Goal: Ask a question: Seek information or help from site administrators or community

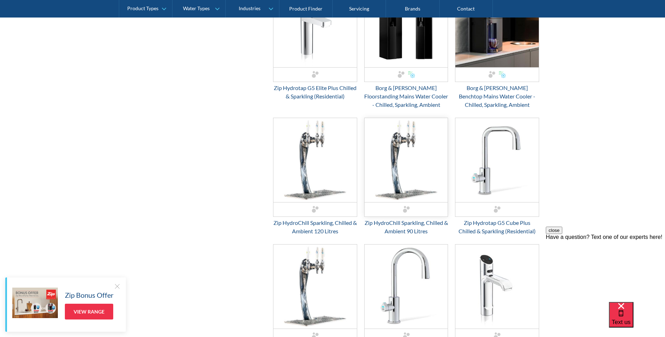
scroll to position [561, 0]
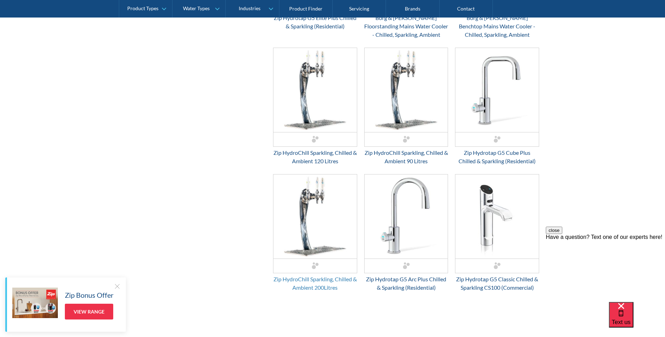
click at [302, 279] on div "Zip HydroChill Sparkling, Chilled & Ambient 200Litres" at bounding box center [315, 283] width 84 height 17
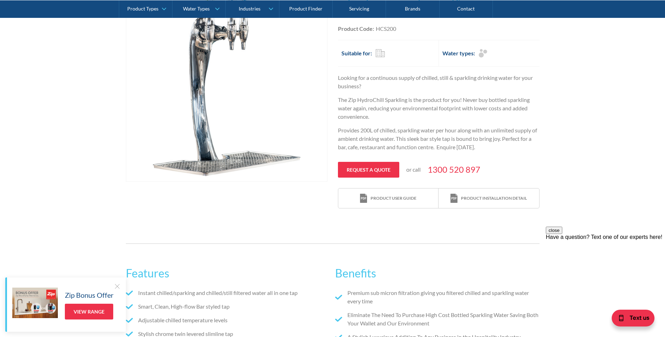
scroll to position [140, 0]
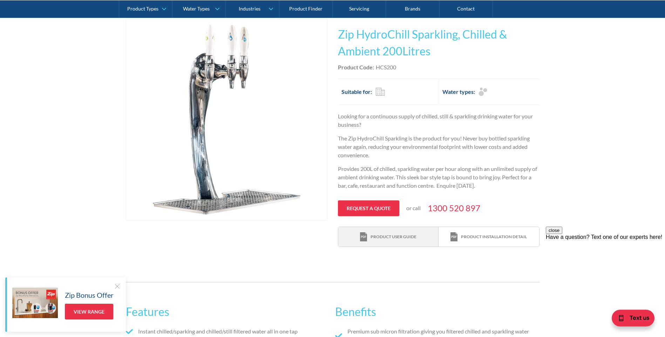
click at [404, 239] on div "Product user guide" at bounding box center [394, 237] width 46 height 6
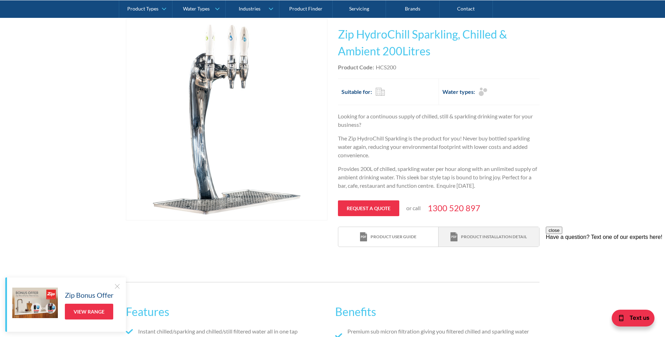
click at [474, 238] on div "Product installation detail" at bounding box center [494, 237] width 66 height 6
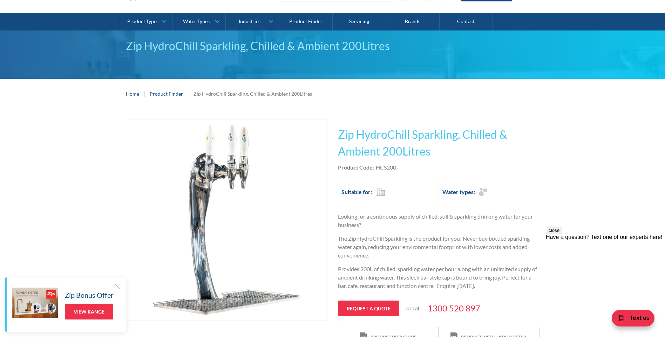
scroll to position [70, 0]
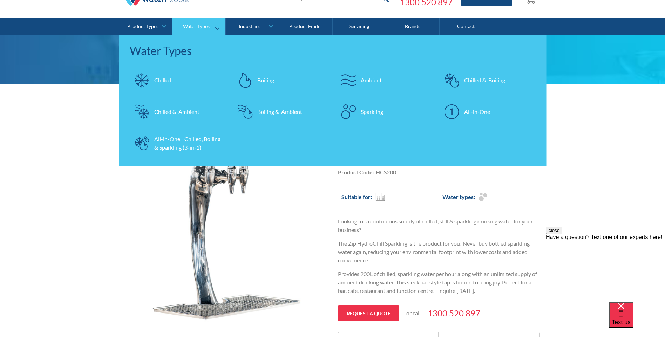
click at [160, 114] on div "Chilled & Ambient" at bounding box center [176, 112] width 45 height 8
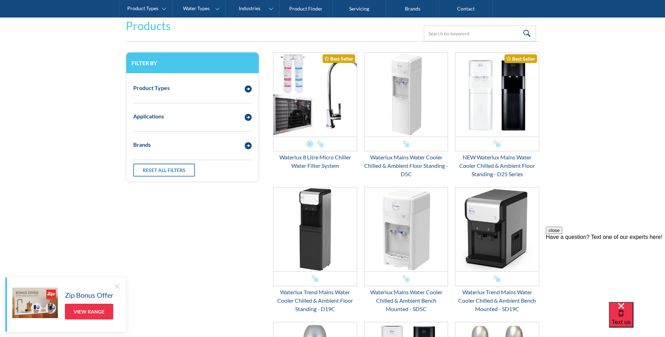
scroll to position [140, 0]
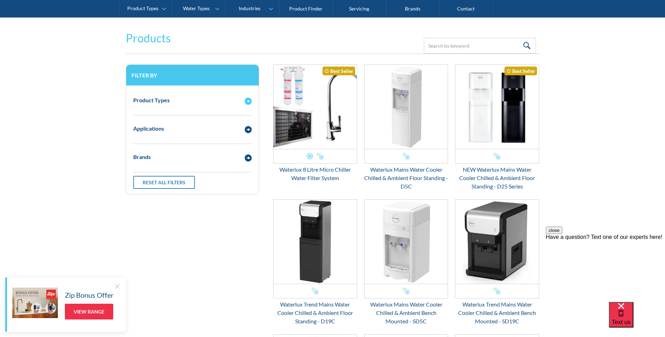
click at [245, 101] on img "Email Form 3" at bounding box center [248, 101] width 7 height 7
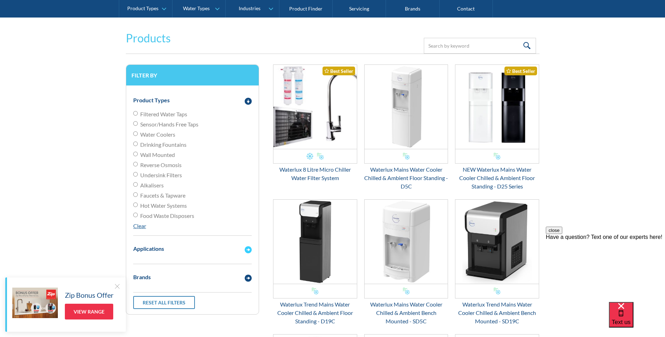
click at [248, 250] on img "Email Form 3" at bounding box center [248, 249] width 7 height 7
click at [137, 272] on input "Commercial" at bounding box center [135, 272] width 5 height 5
checkbox input "true"
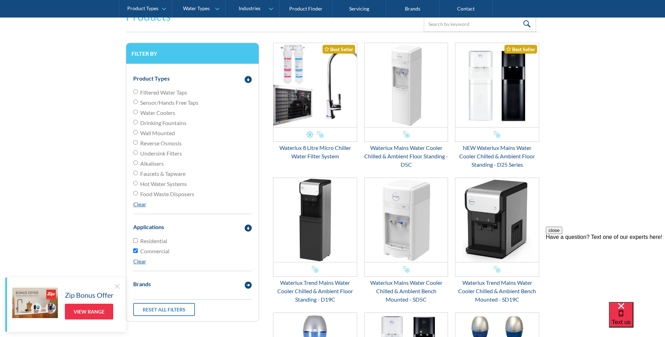
scroll to position [163, 0]
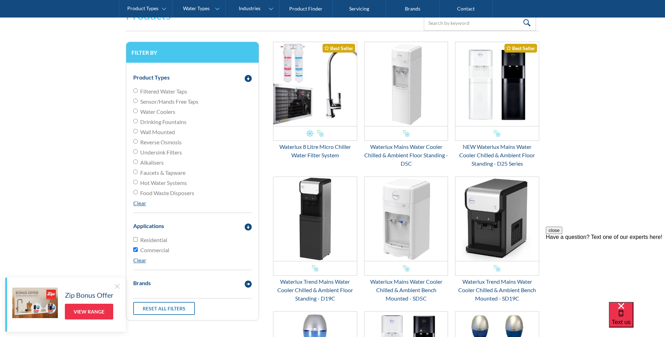
click at [137, 171] on input "Faucets & Tapware" at bounding box center [135, 172] width 5 height 5
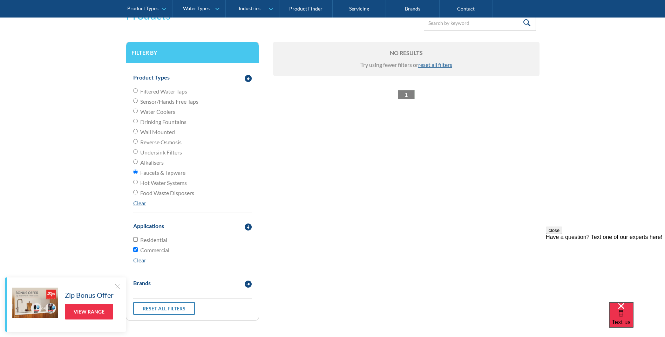
click at [137, 171] on input "Faucets & Tapware" at bounding box center [135, 172] width 5 height 5
click at [138, 200] on link "Clear" at bounding box center [139, 203] width 13 height 7
radio input "false"
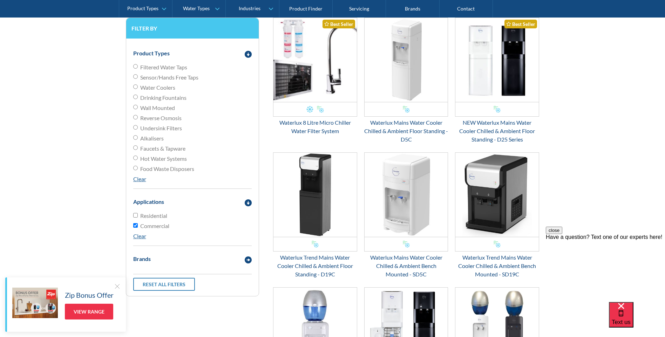
scroll to position [198, 0]
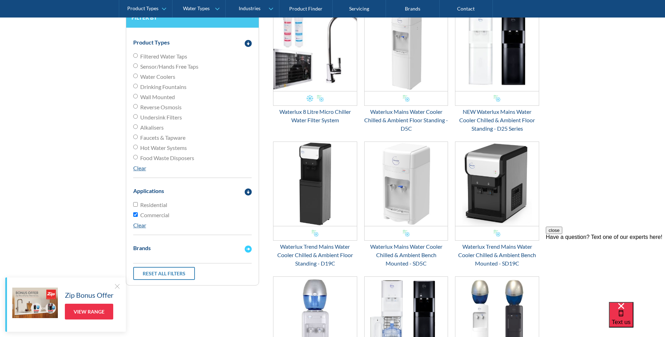
click at [247, 248] on img "Email Form 3" at bounding box center [248, 249] width 7 height 7
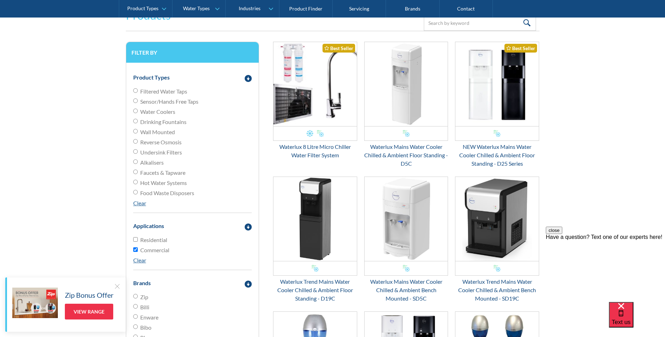
scroll to position [58, 0]
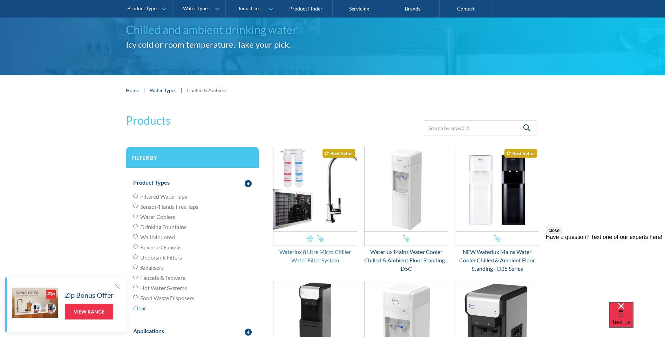
click at [335, 255] on div "Waterlux 8 Litre Micro Chiller Water Filter System" at bounding box center [315, 256] width 84 height 17
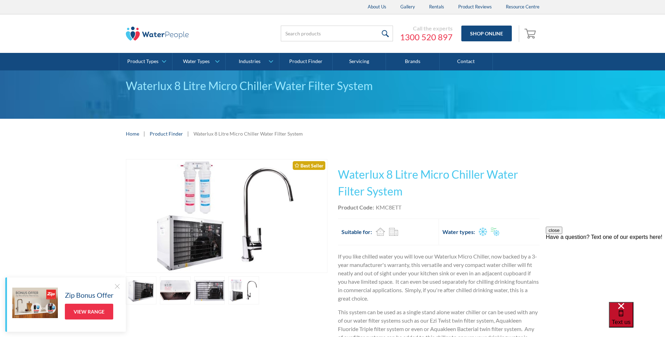
click at [631, 311] on div "Text us" at bounding box center [621, 314] width 19 height 23
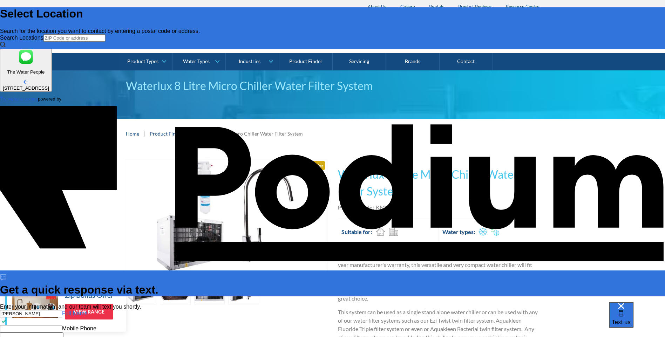
type input "Rohana Shakya"
click at [62, 325] on Phone "Mobile Phone" at bounding box center [31, 328] width 62 height 7
type Phone "+61 406 355 151"
type textarea "x"
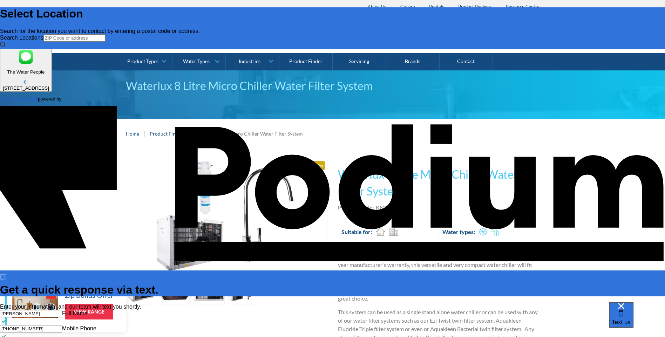
type textarea "H"
type textarea "x"
type textarea "Hi t"
type textarea "x"
type textarea "Hi ther"
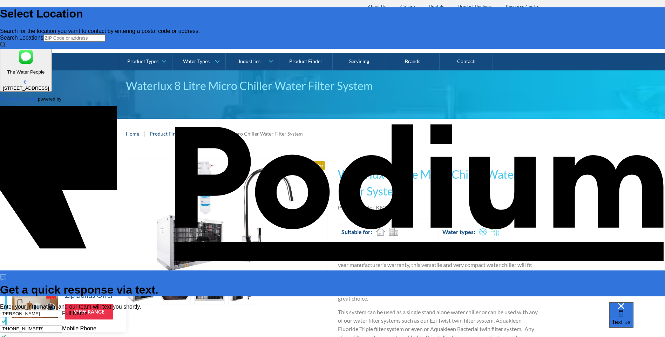
type textarea "x"
type textarea "Hi there"
type textarea "x"
type textarea "Hi there,"
type textarea "x"
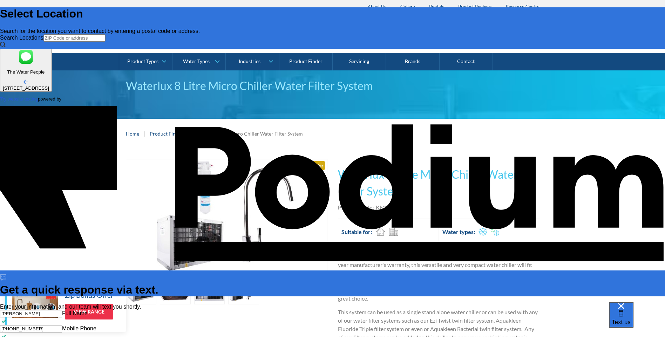
type textarea "Hi there, we"
type textarea "x"
type textarea "Hi there, we"
type textarea "x"
type textarea "Hi there, we a"
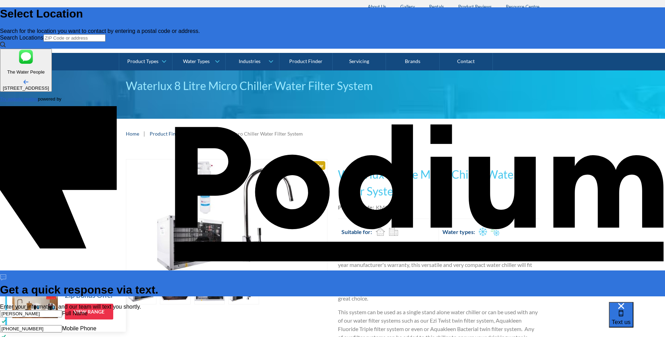
type textarea "x"
type textarea "Hi there, we ar"
type textarea "x"
type textarea "Hi there, we are"
type textarea "x"
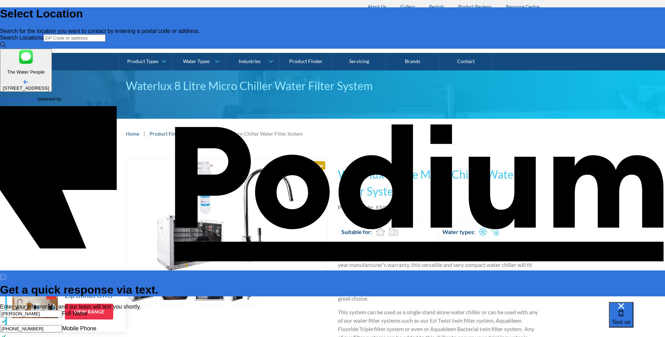
type textarea "Hi there, we are l"
type textarea "x"
type textarea "Hi there, we are loo"
type textarea "x"
type textarea "Hi there, we are look"
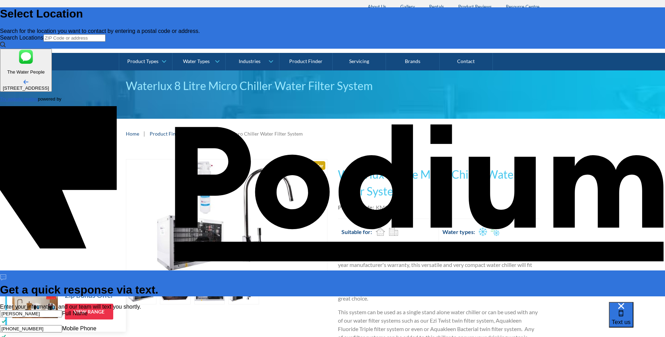
type textarea "x"
type textarea "Hi there, we are looki"
type textarea "x"
type textarea "Hi there, we are lookinf"
type textarea "x"
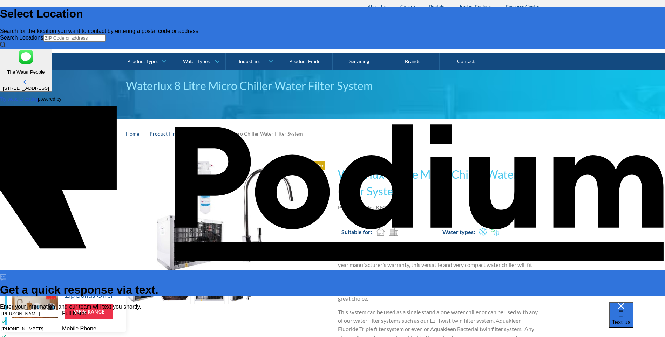
type textarea "Hi there, we are lookinf"
type textarea "x"
type textarea "Hi there, we are lookin"
type textarea "x"
type textarea "Hi there, we are looking"
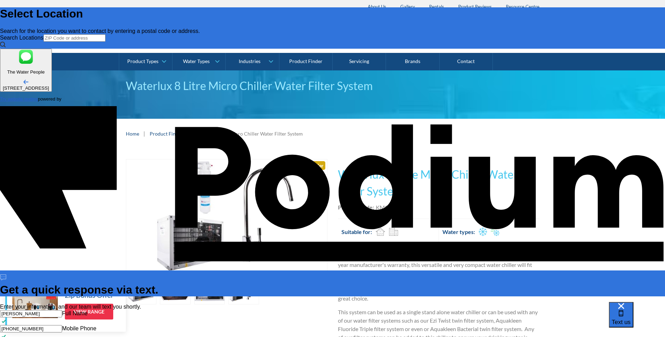
type textarea "x"
type textarea "Hi there, we are looking fo"
type textarea "x"
type textarea "Hi there, we are looking for"
type textarea "x"
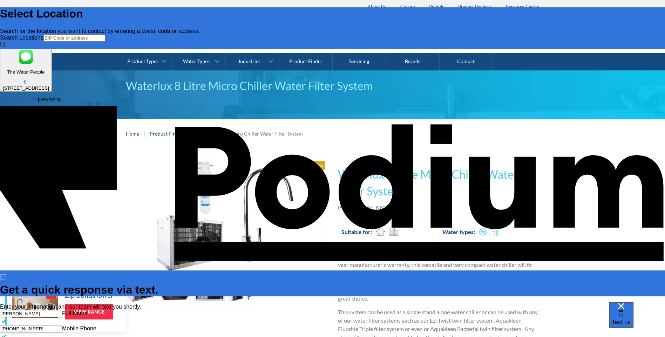
type textarea "Hi there, we are looking for a"
type textarea "x"
type textarea "Hi there, we are looking for a h"
type textarea "x"
type textarea "Hi there, we are looking for a hi"
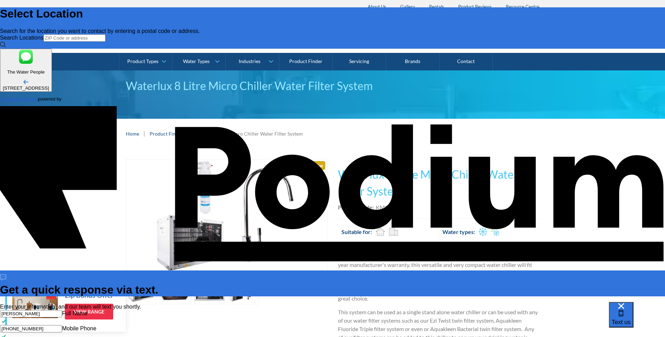
type textarea "x"
type textarea "Hi there, we are looking for a high"
type textarea "x"
type textarea "Hi there, we are looking for a high c"
type textarea "x"
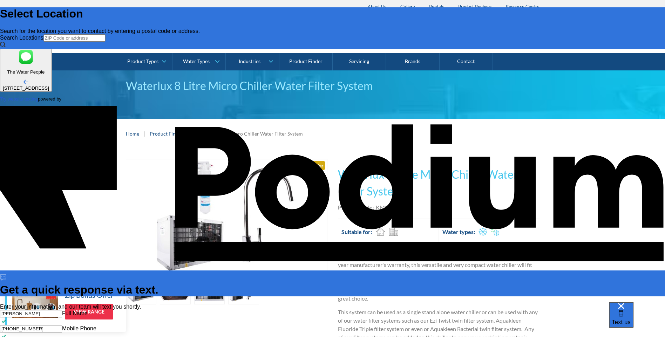
type textarea "Hi there, we are looking for a high cap"
type textarea "x"
type textarea "Hi there, we are looking for a high capc"
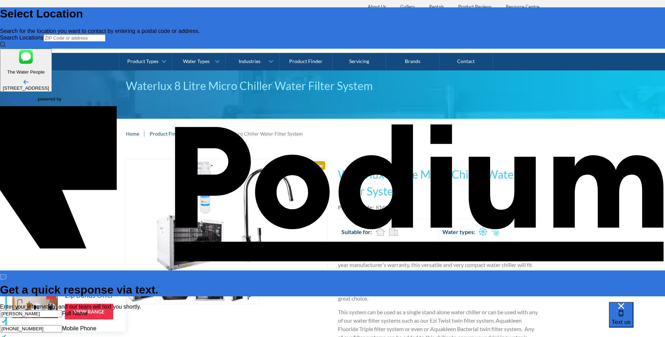
type textarea "x"
type textarea "Hi there, we are looking for a high capci"
type textarea "x"
type textarea "Hi there, we are looking for a high capcity"
type textarea "x"
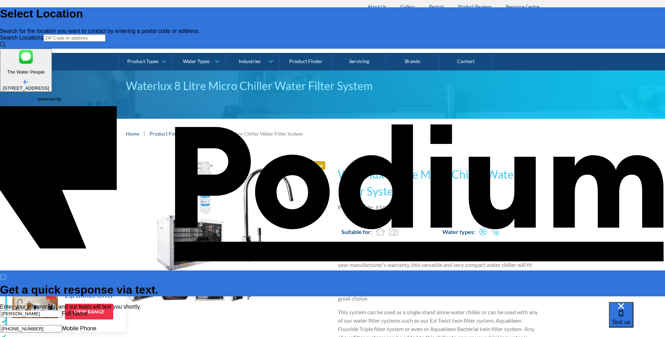
type textarea "Hi there, we are looking for a high capcity"
type textarea "x"
type textarea "Hi there, we are looking for a high capcity w"
type textarea "x"
type textarea "Hi there, we are looking for a high capcity w"
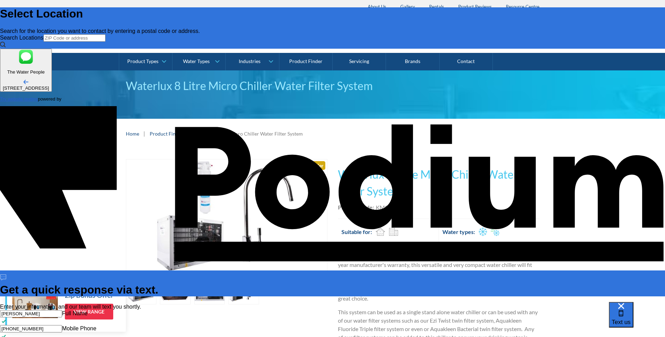
type textarea "x"
type textarea "Hi there, we are looking for a high capcity"
type textarea "x"
type textarea "Hi there, we are looking for a high capcit"
type textarea "x"
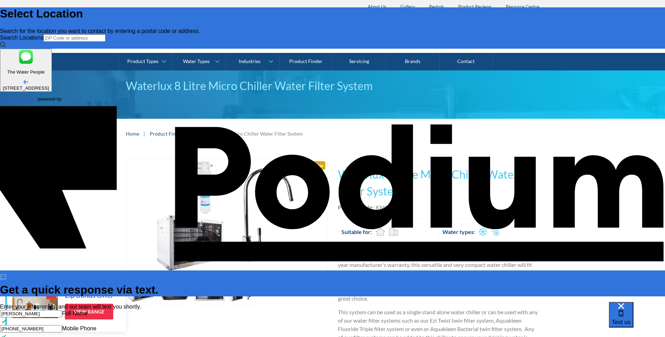
type textarea "Hi there, we are looking for a high capc"
type textarea "x"
type textarea "Hi there, we are looking for a high cap"
type textarea "x"
type textarea "Hi there, we are looking for a high capac"
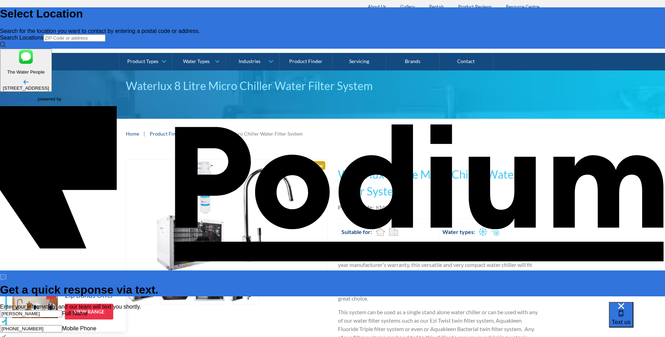
type textarea "x"
type textarea "Hi there, we are looking for a high capacity"
type textarea "x"
type textarea "Hi there, we are looking for a high capacity"
type textarea "Hi there, we are looking for a high capacity w"
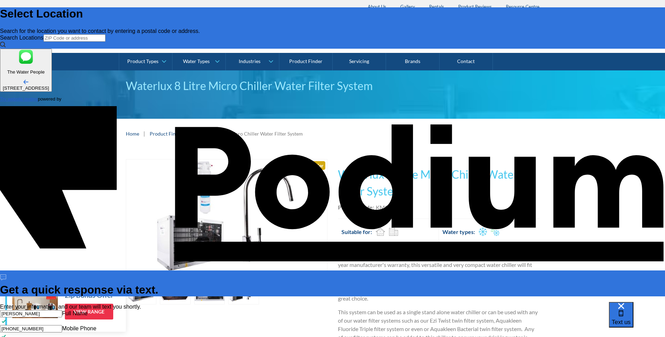
type textarea "x"
type textarea "Hi there, we are looking for a high capacity wat"
type textarea "x"
type textarea "Hi there, we are looking for a high capacity water"
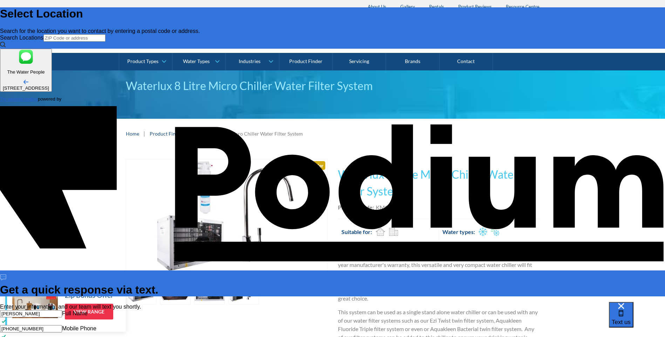
type textarea "x"
type textarea "Hi there, we are looking for a high capacity water d"
type textarea "x"
type textarea "Hi there, we are looking for a high capacity water di"
type textarea "x"
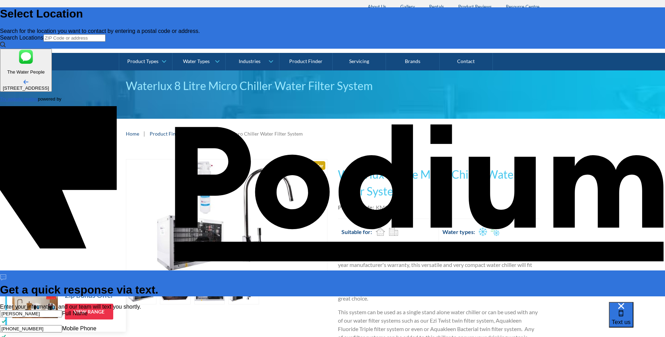
type textarea "Hi there, we are looking for a high capacity water disp"
type textarea "Hi there, we are looking for a high capacity water dispe"
type textarea "x"
type textarea "Hi there, we are looking for a high capacity water dispens"
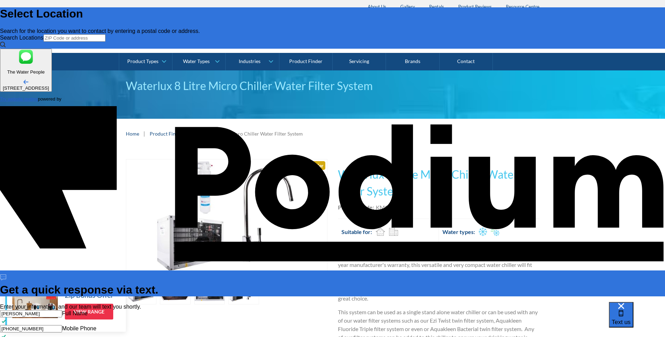
type textarea "x"
type textarea "Hi there, we are looking for a high capacity water dispen"
type textarea "x"
type textarea "Hi there, we are looking for a high capacity water dispe"
type textarea "x"
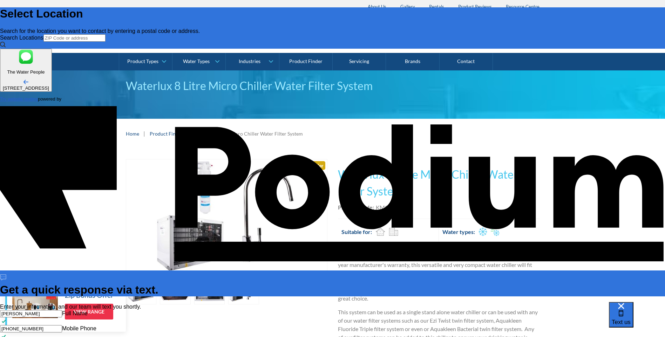
type textarea "Hi there, we are looking for a high capacity water di"
type textarea "x"
type textarea "Hi there, we are looking for a high capacity water d"
type textarea "x"
type textarea "Hi there, we are looking for a high capacity water"
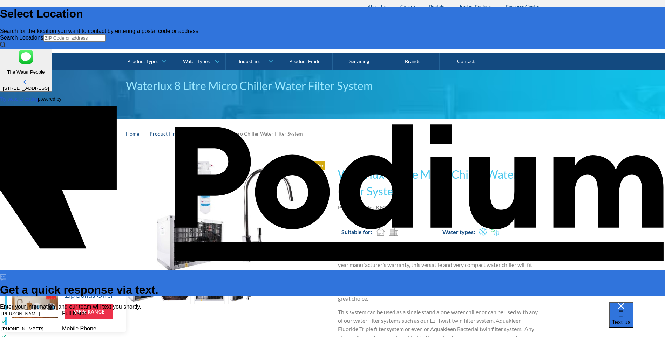
type textarea "x"
type textarea "Hi there, we are looking for a high capacity wate"
type textarea "x"
type textarea "Hi there, we are looking for a high capacity wat"
type textarea "x"
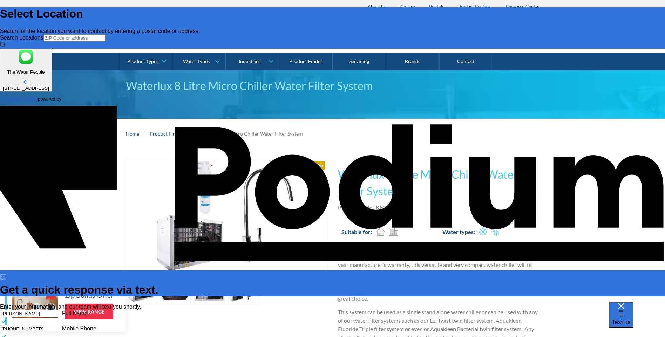
type textarea "Hi there, we are looking for a high capacity w"
type textarea "x"
type textarea "Hi there, we are looking for a high capacity c"
type textarea "x"
type textarea "Hi there, we are looking for a high capacity ch"
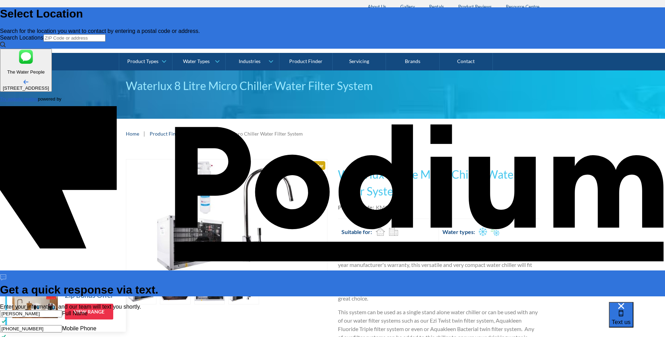
type textarea "x"
type textarea "Hi there, we are looking for a high capacity chi"
type textarea "x"
type textarea "Hi there, we are looking for a high capacity chill"
type textarea "x"
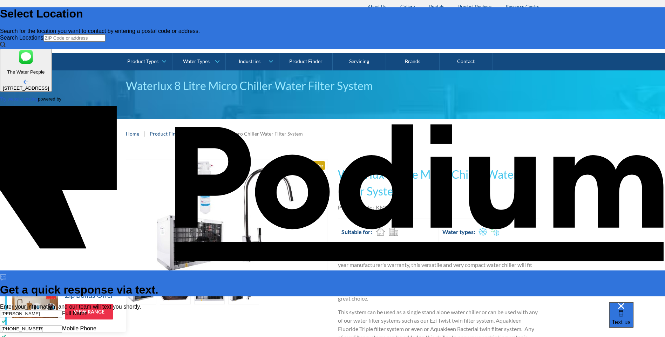
type textarea "Hi there, we are looking for a high capacity chilled"
type textarea "x"
type textarea "Hi there, we are looking for a high capacity chilled +"
type textarea "x"
type textarea "Hi there, we are looking for a high capacity chilled + s"
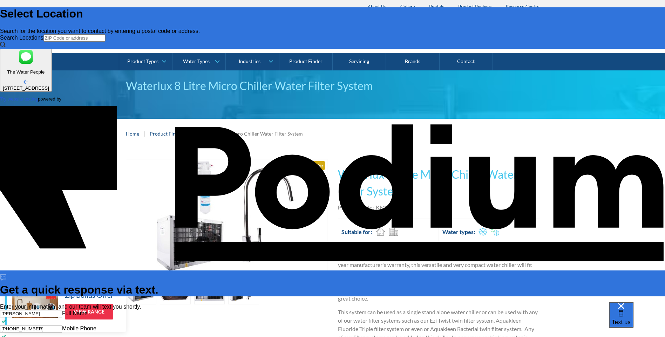
type textarea "x"
type textarea "Hi there, we are looking for a high capacity chilled + sp"
type textarea "x"
type textarea "Hi there, we are looking for a high capacity chilled + spa"
type textarea "x"
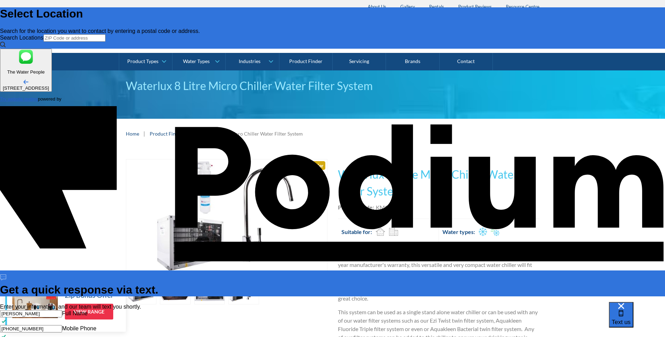
type textarea "Hi there, we are looking for a high capacity chilled + spark"
type textarea "x"
type textarea "Hi there, we are looking for a high capacity chilled + sparkl"
type textarea "x"
type textarea "Hi there, we are looking for a high capacity chilled + sparklin"
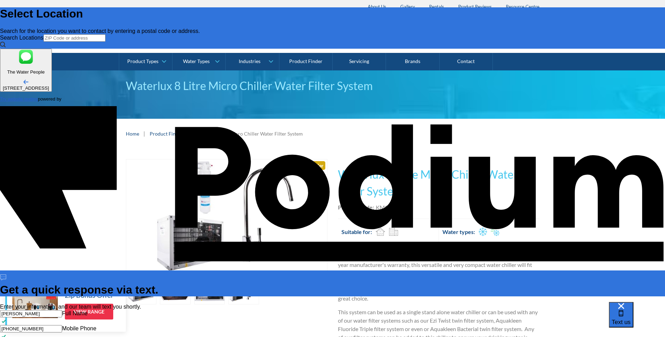
type textarea "x"
type textarea "Hi there, we are looking for a high capacity chilled + sparkling"
type textarea "x"
type textarea "Hi there, we are looking for a high capacity chilled + sparkling w"
type textarea "Hi there, we are looking for a high capacity chilled + sparkling wa"
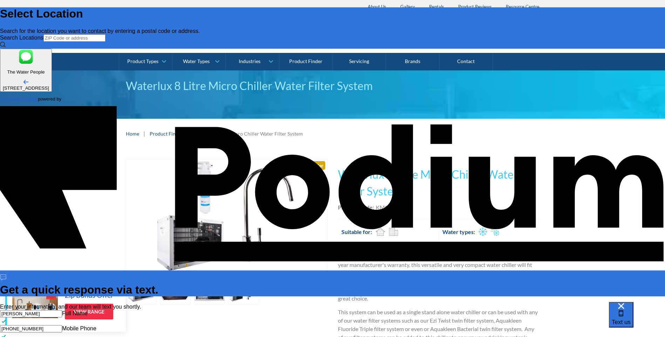
type textarea "x"
type textarea "Hi there, we are looking for a high capacity chilled + sparkling wate"
type textarea "x"
type textarea "Hi there, we are looking for a high capacity chilled + sparkling water"
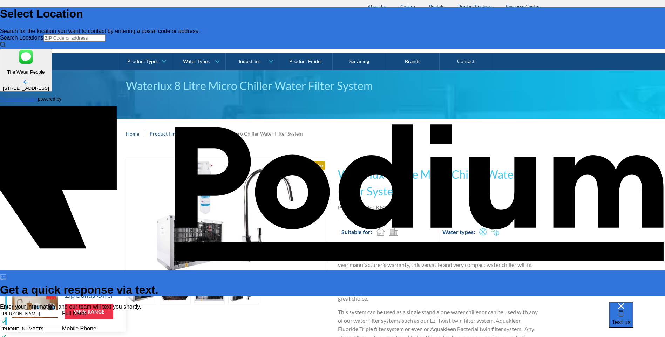
type textarea "x"
type textarea "Hi there, we are looking for a high capacity chilled + sparkling water d"
type textarea "x"
type textarea "Hi there, we are looking for a high capacity chilled + sparkling water di"
type textarea "x"
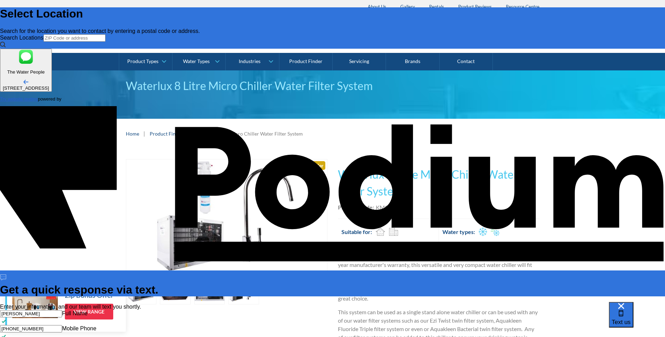
type textarea "Hi there, we are looking for a high capacity chilled + sparkling water dis"
type textarea "x"
type textarea "Hi there, we are looking for a high capacity chilled + sparkling water dispe"
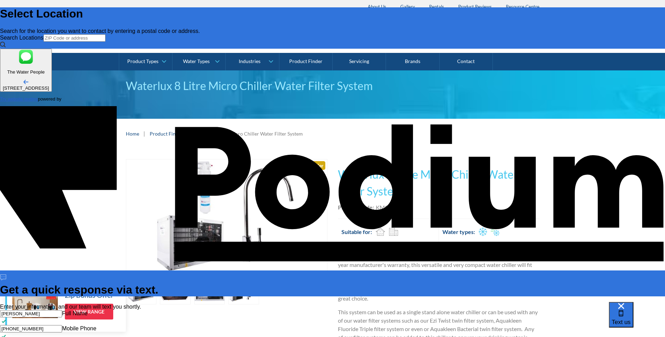
type textarea "x"
type textarea "Hi there, we are looking for a high capacity chilled + sparkling water dispens"
type textarea "x"
type textarea "Hi there, we are looking for a high capacity chilled + sparkling water dispense"
type textarea "x"
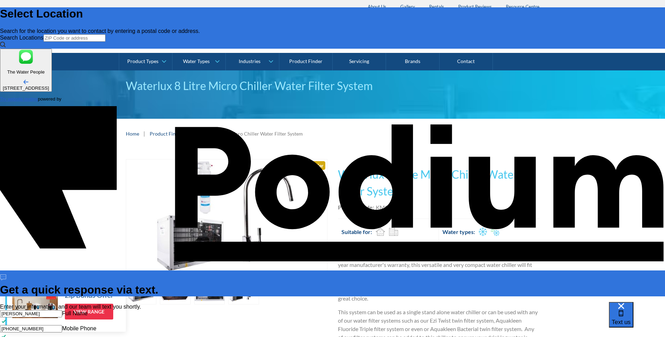
type textarea "Hi there, we are looking for a high capacity chilled + sparkling water dispenser"
type textarea "Hi there, we are looking for a high capacity chilled + sparkling water dispense…"
type textarea "x"
type textarea "Hi there, we are looking for a high capacity chilled + sparkling water dispense…"
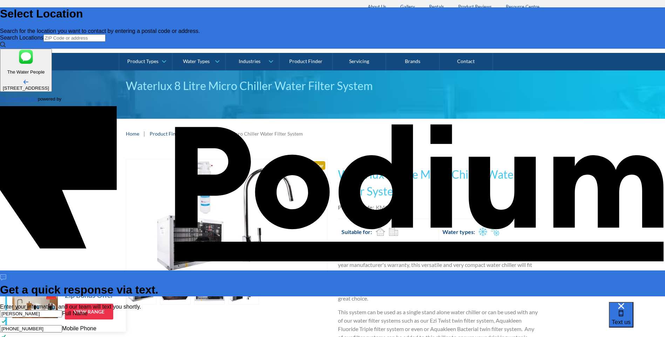
type textarea "x"
type textarea "Hi there, we are looking for a high capacity chilled + sparkling water dispense…"
type textarea "x"
type textarea "Hi there, we are looking for a high capacity chilled + sparkling water dispense…"
type textarea "x"
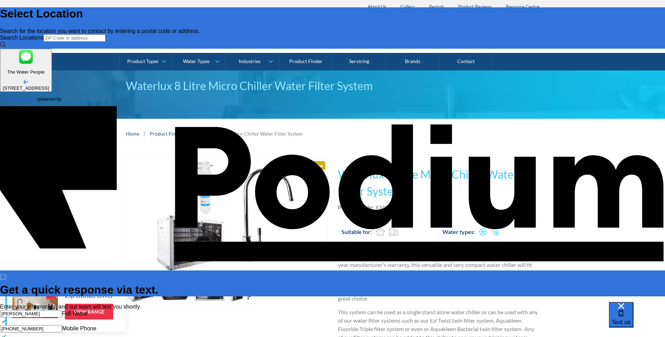
type textarea "Hi there, we are looking for a high capacity chilled + sparkling water dispense…"
type textarea "x"
type textarea "Hi there, we are looking for a high capacity chilled + sparkling water dispense…"
type textarea "x"
type textarea "Hi there, we are looking for a high capacity chilled + sparkling water dispense…"
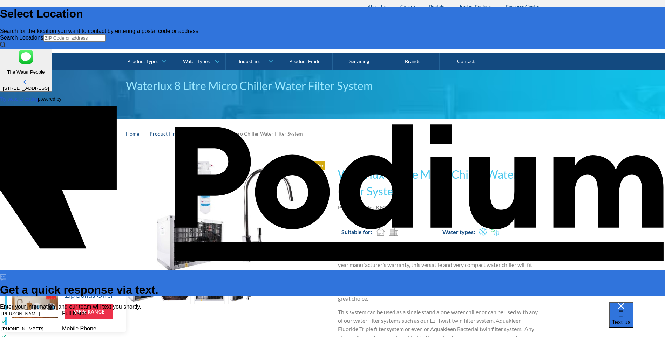
type textarea "x"
type textarea "Hi there, we are looking for a high capacity chilled + sparkling water dispense…"
type textarea "x"
type textarea "Hi there, we are looking for a high capacity chilled + sparkling water dispense…"
type textarea "x"
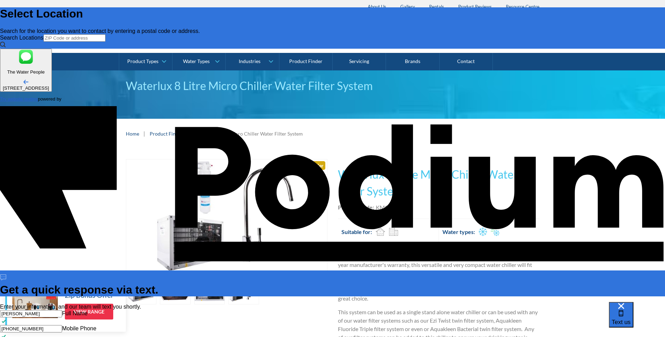
type textarea "Hi there, we are looking for a high capacity chilled + sparkling water dispense…"
type textarea "x"
type textarea "Hi there, we are looking for a high capacity chilled + sparkling water dispense…"
type textarea "x"
type textarea "Hi there, we are looking for a high capacity chilled + sparkling water dispense…"
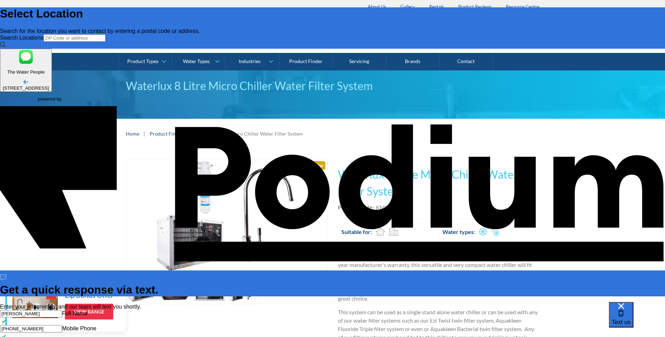
type textarea "x"
type textarea "Hi there, we are looking for a high capacity chilled + sparkling water dispense…"
type textarea "x"
type textarea "Hi there, we are looking for a high capacity chilled + sparkling water dispense…"
type textarea "x"
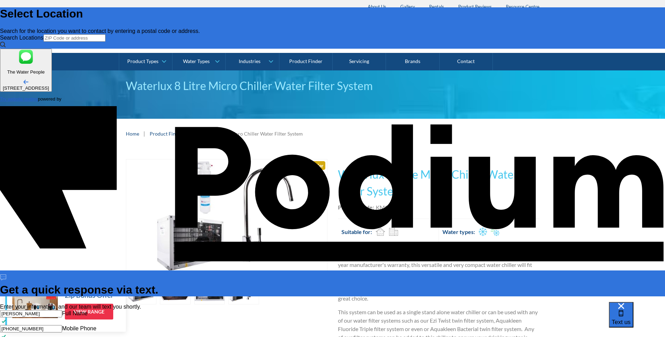
type textarea "Hi there, we are looking for a high capacity chilled + sparkling water dispense…"
type textarea "x"
type textarea "Hi there, we are looking for a high capacity chilled + sparkling water dispense…"
type textarea "x"
type textarea "Hi there, we are looking for a high capacity chilled + sparkling water dispense…"
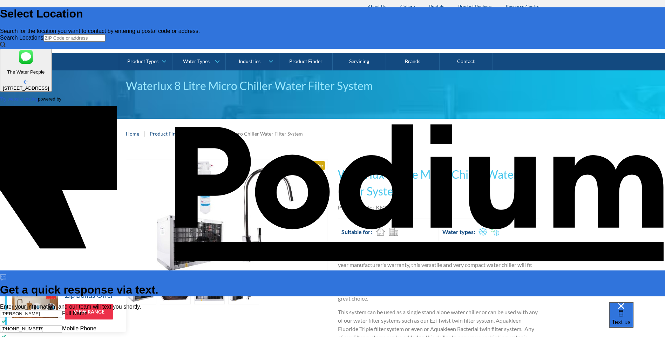
type textarea "x"
type textarea "Hi there, we are looking for a high capacity chilled + sparkling water dispense…"
type textarea "x"
type textarea "Hi there, we are looking for a high capacity chilled + sparkling water dispense…"
type textarea "x"
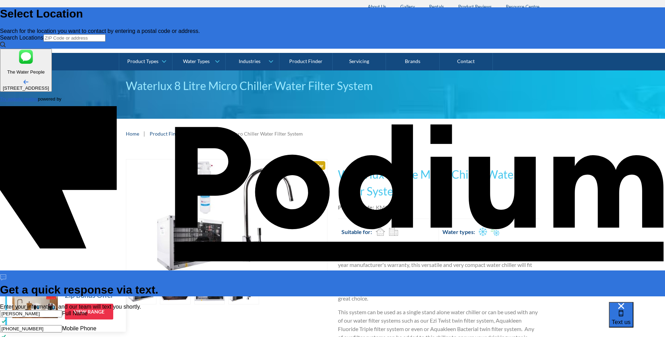
type textarea "Hi there, we are looking for a high capacity chilled + sparkling water dispense…"
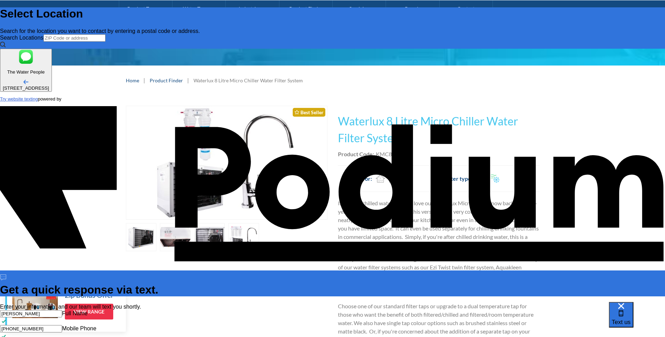
scroll to position [105, 0]
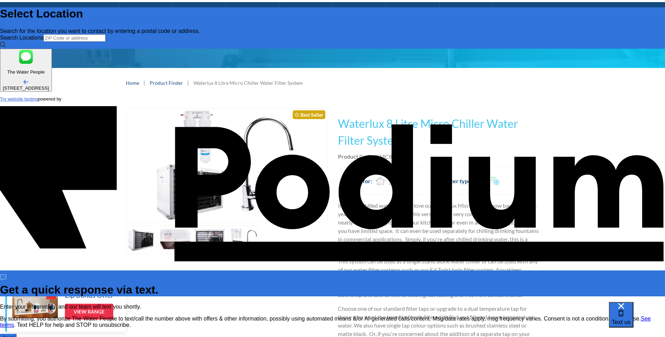
scroll to position [0, 0]
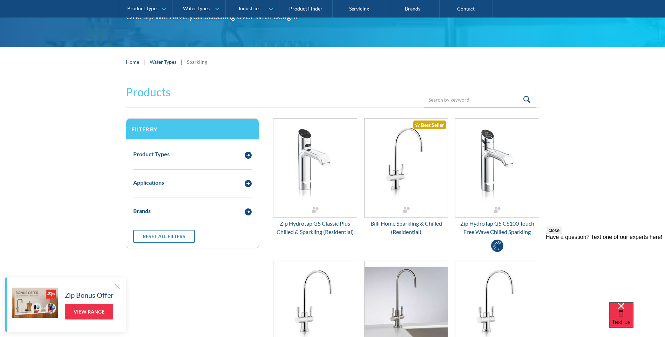
scroll to position [70, 0]
